Goal: Information Seeking & Learning: Learn about a topic

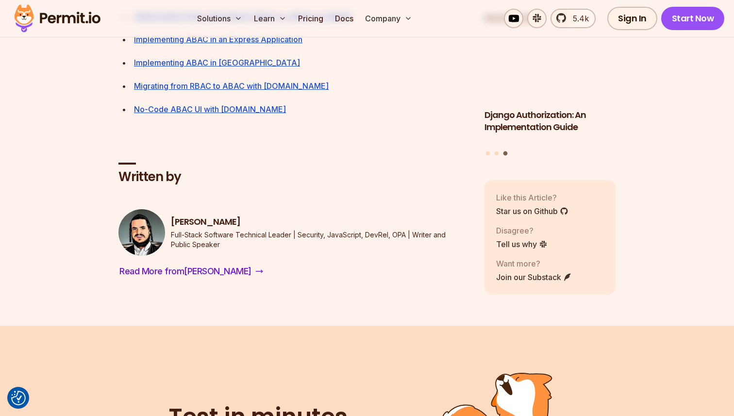
scroll to position [4472, 0]
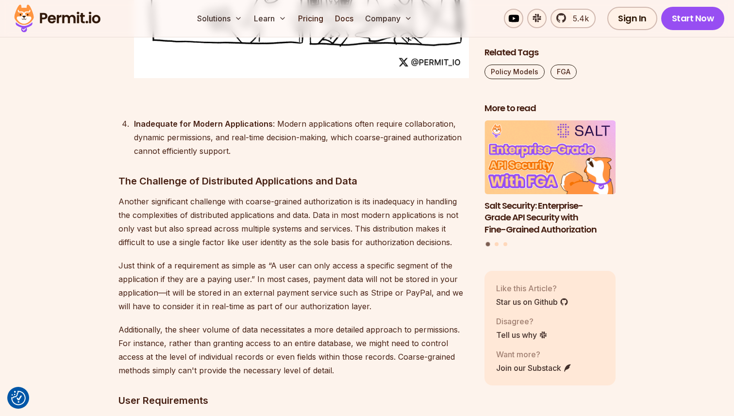
scroll to position [2430, 0]
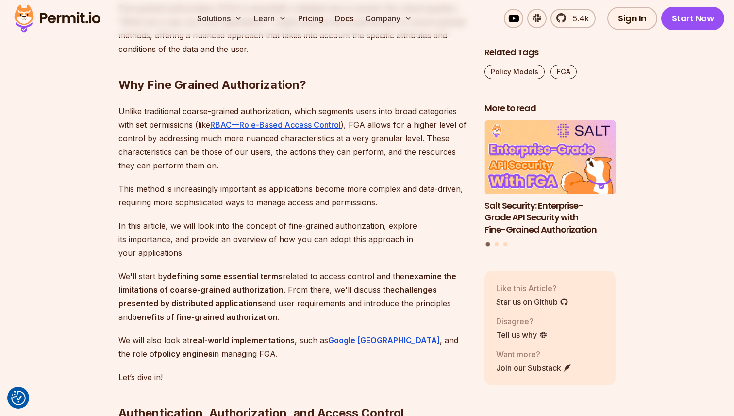
scroll to position [655, 0]
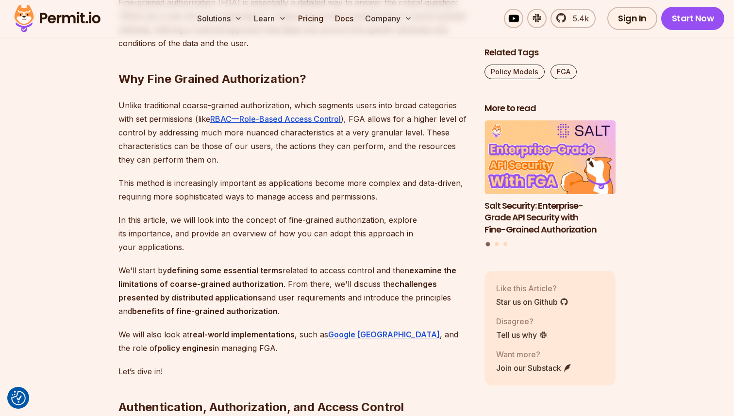
click at [175, 183] on p "This method is increasingly important as applications become more complex and d…" at bounding box center [293, 189] width 350 height 27
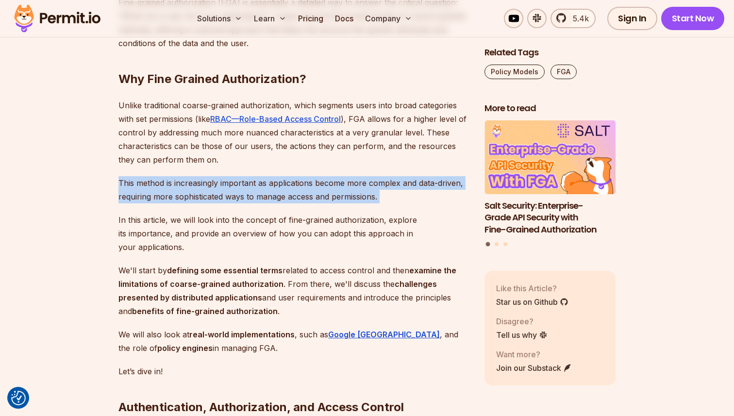
click at [175, 183] on p "This method is increasingly important as applications become more complex and d…" at bounding box center [293, 189] width 350 height 27
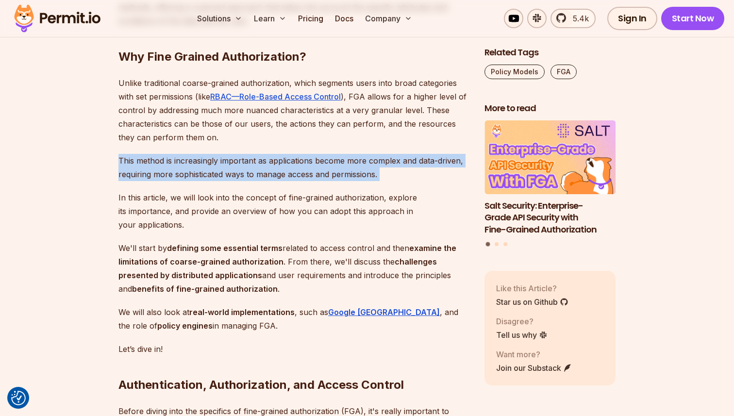
scroll to position [680, 0]
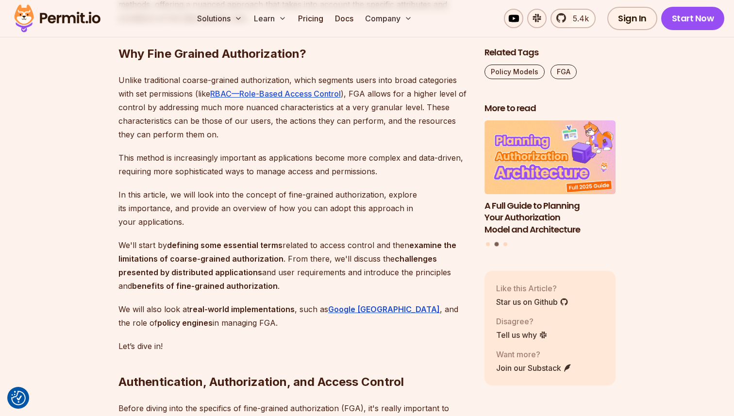
click at [174, 193] on p "In this article, we will look into the concept of fine-grained authorization, e…" at bounding box center [293, 208] width 350 height 41
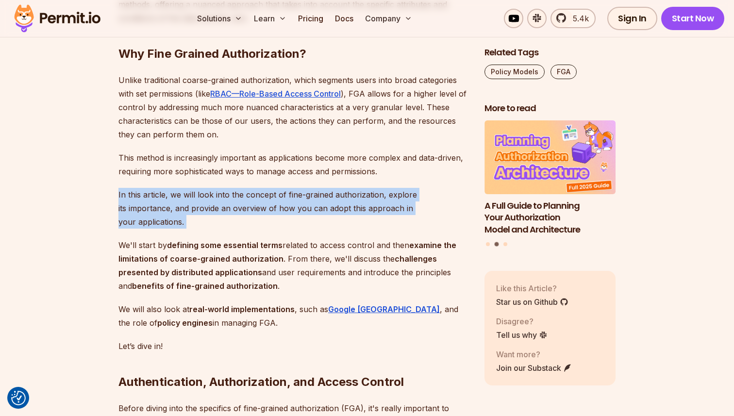
click at [174, 193] on p "In this article, we will look into the concept of fine-grained authorization, e…" at bounding box center [293, 208] width 350 height 41
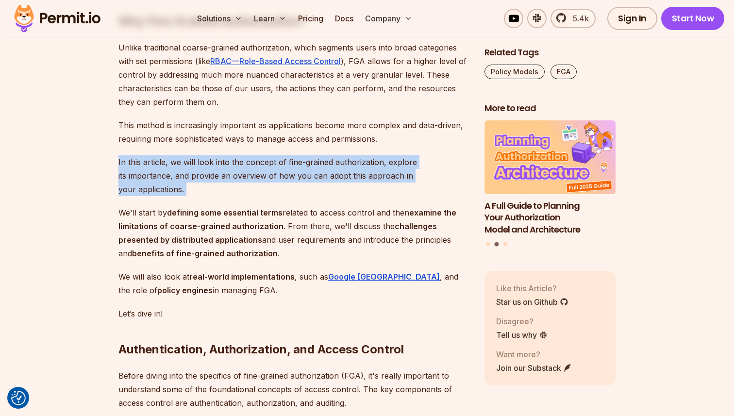
scroll to position [713, 0]
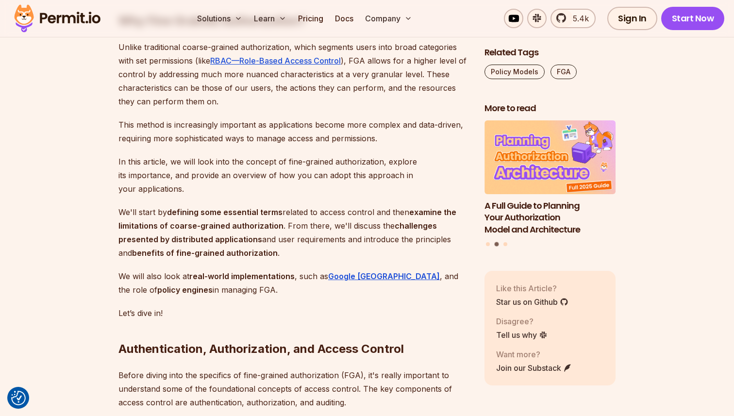
click at [191, 207] on strong "defining some essential terms" at bounding box center [224, 212] width 115 height 10
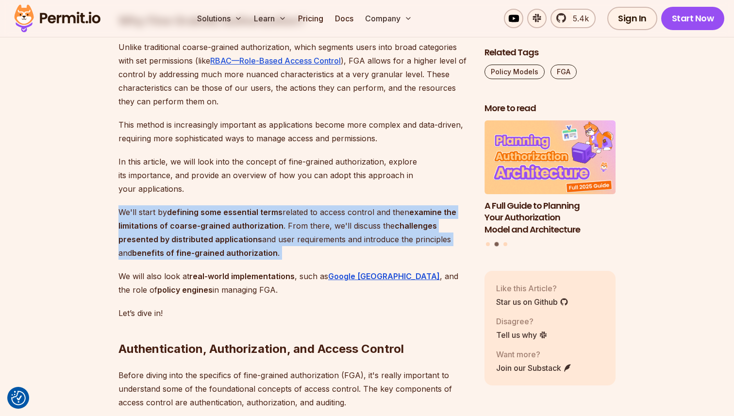
click at [191, 207] on strong "defining some essential terms" at bounding box center [224, 212] width 115 height 10
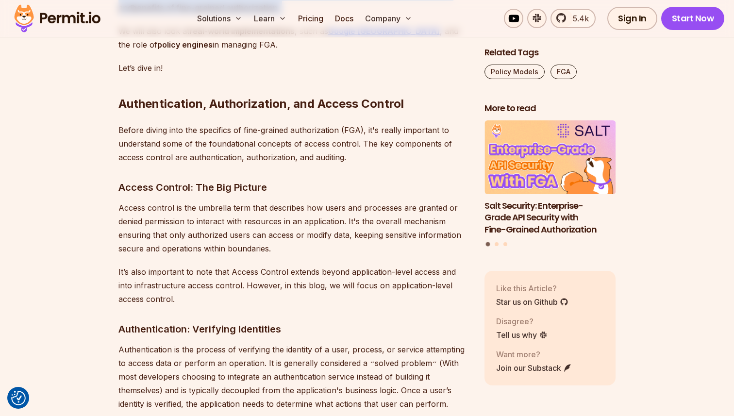
scroll to position [962, 0]
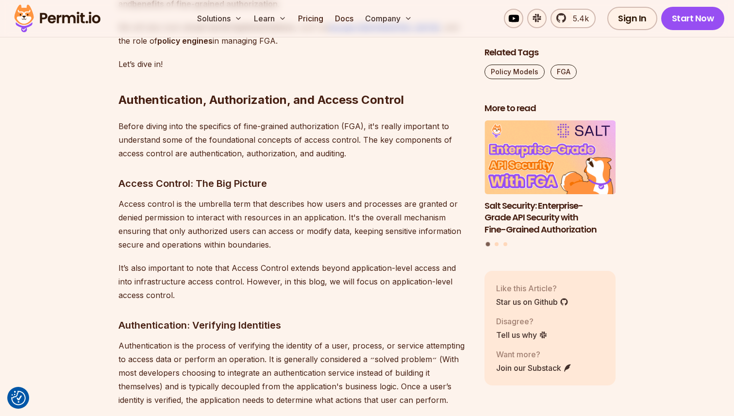
click at [145, 119] on p "Before diving into the specifics of fine-grained authorization (FGA), it's real…" at bounding box center [293, 139] width 350 height 41
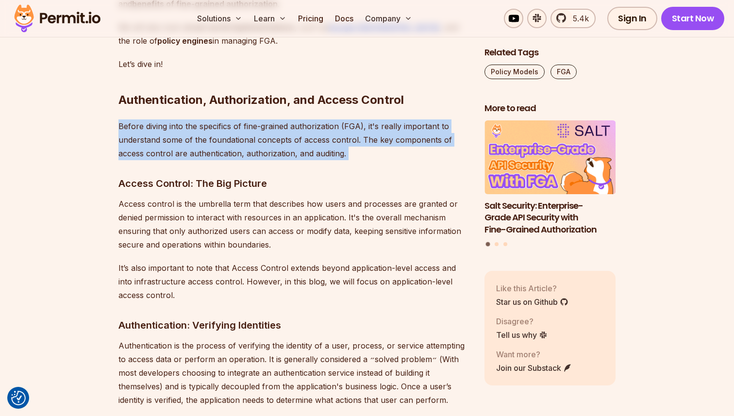
click at [145, 119] on p "Before diving into the specifics of fine-grained authorization (FGA), it's real…" at bounding box center [293, 139] width 350 height 41
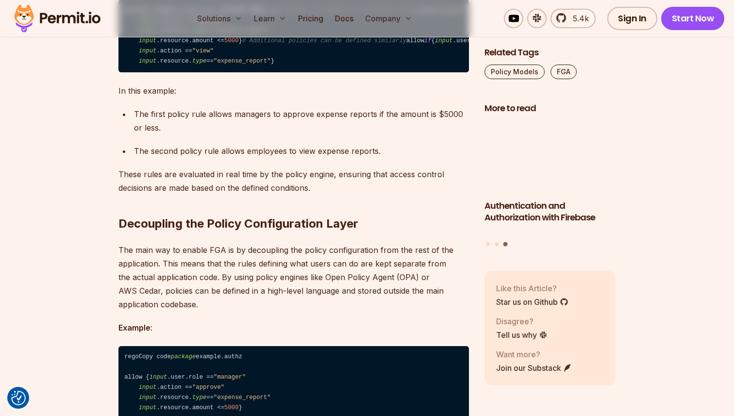
scroll to position [6405, 0]
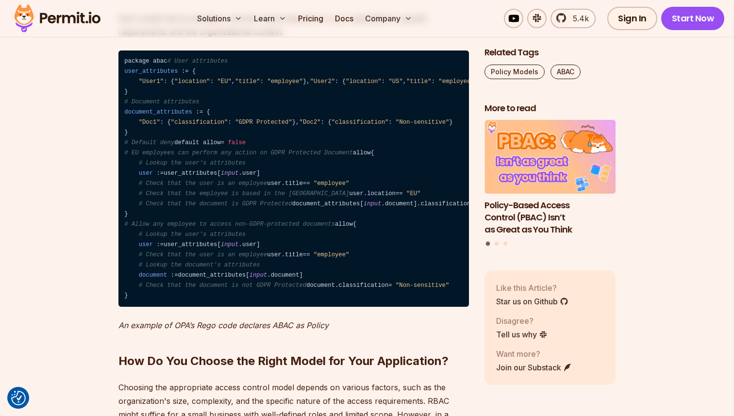
scroll to position [3237, 0]
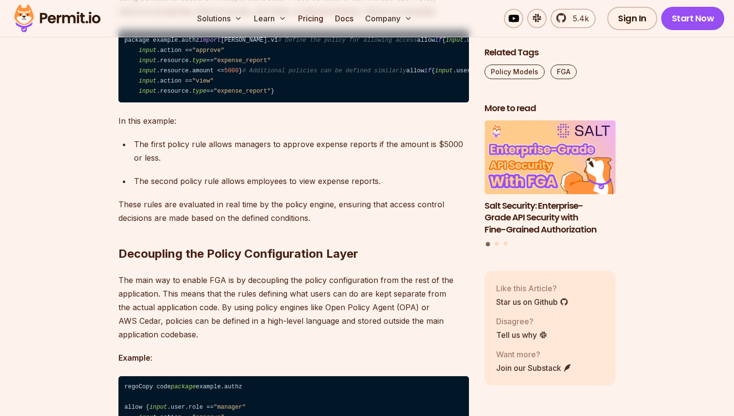
scroll to position [6405, 0]
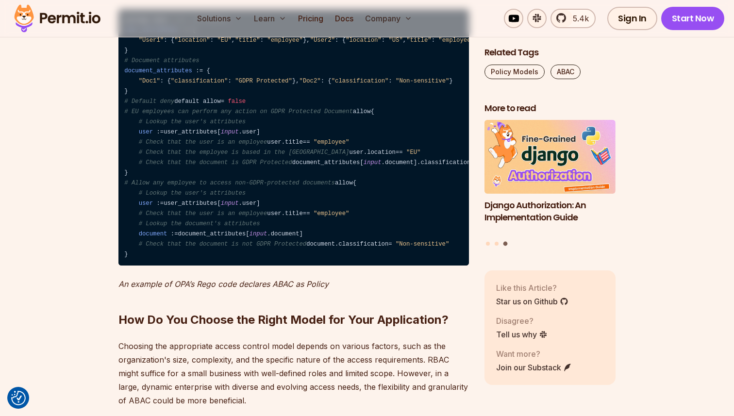
scroll to position [3282, 0]
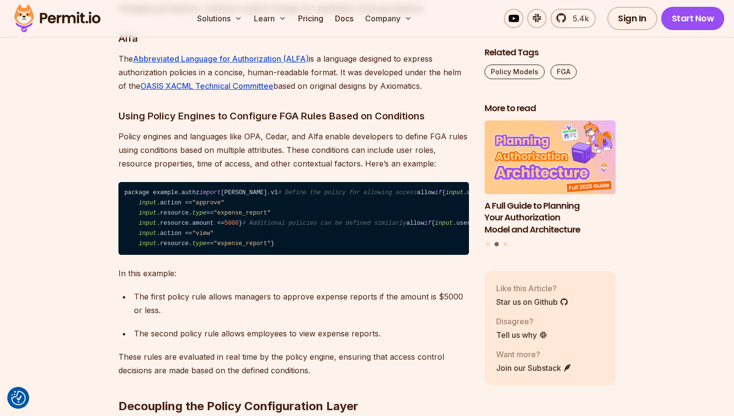
scroll to position [6221, 0]
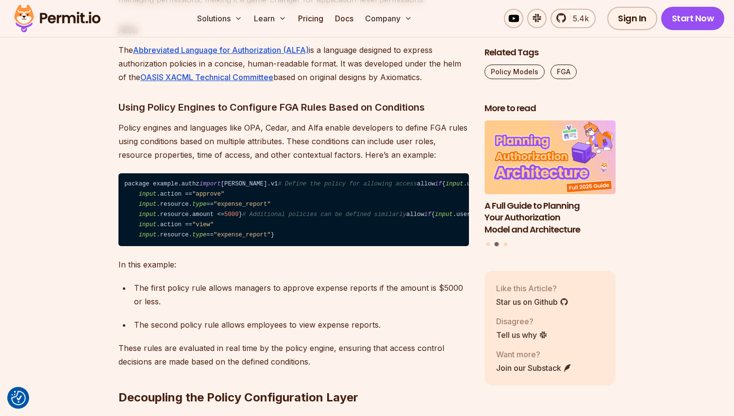
click at [339, 194] on code "package example.authz import rego.v1 # Define the policy for allowing access al…" at bounding box center [293, 209] width 350 height 73
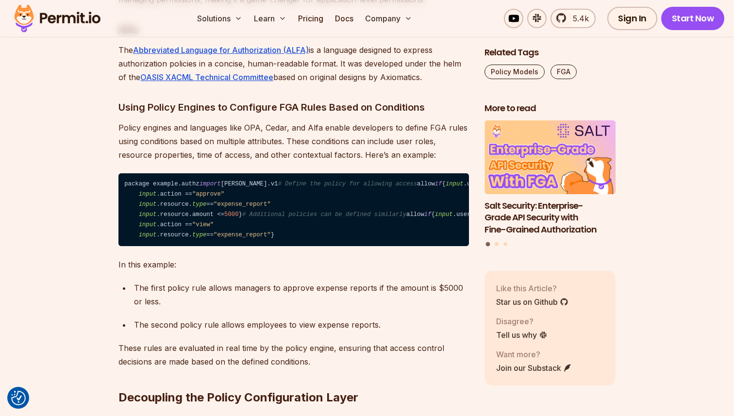
click at [339, 194] on code "package example.authz import rego.v1 # Define the policy for allowing access al…" at bounding box center [293, 209] width 350 height 73
